Goal: Information Seeking & Learning: Learn about a topic

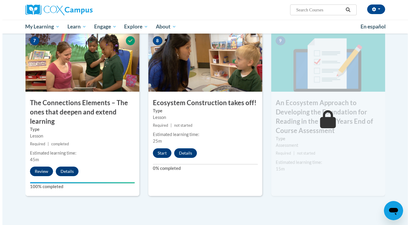
scroll to position [479, 0]
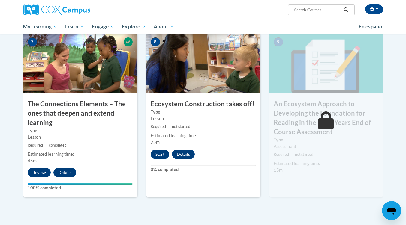
click at [209, 184] on div "8 Ecosystem Construction takes off! Type Lesson Required | not started Estimate…" at bounding box center [203, 115] width 114 height 164
click at [154, 145] on span "25m" at bounding box center [155, 142] width 9 height 5
click at [161, 154] on button "Start" at bounding box center [160, 155] width 19 height 10
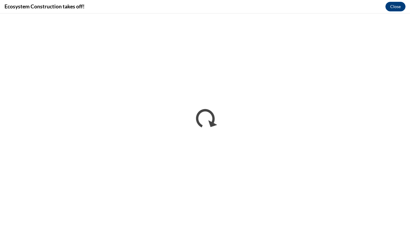
scroll to position [0, 0]
